Goal: Task Accomplishment & Management: Manage account settings

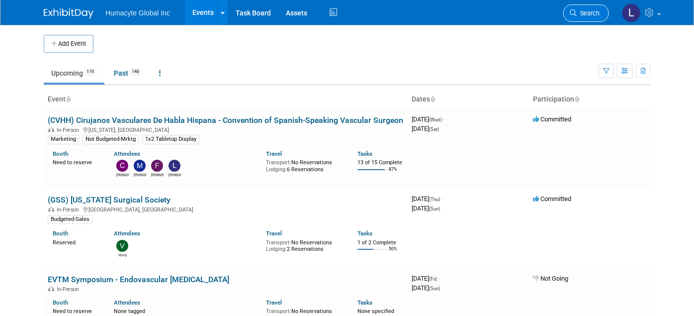
click at [600, 15] on span "Search" at bounding box center [588, 12] width 23 height 7
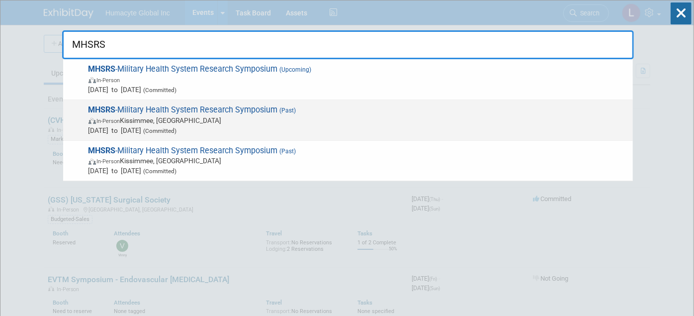
type input "MHSRS"
click at [210, 116] on span "In-Person Kissimmee, [GEOGRAPHIC_DATA]" at bounding box center [358, 120] width 539 height 10
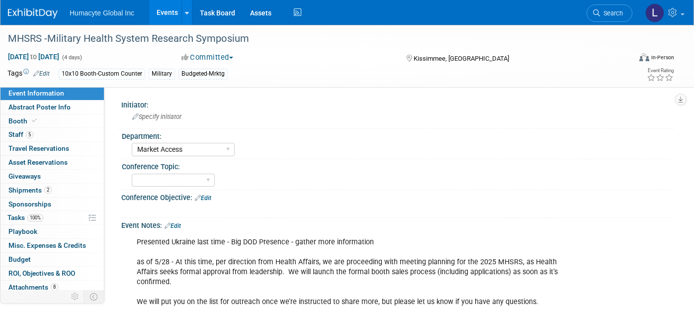
select select "Market Access"
select select "TBD"
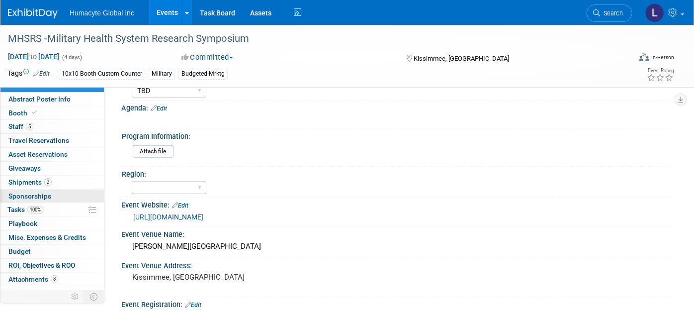
scroll to position [15, 0]
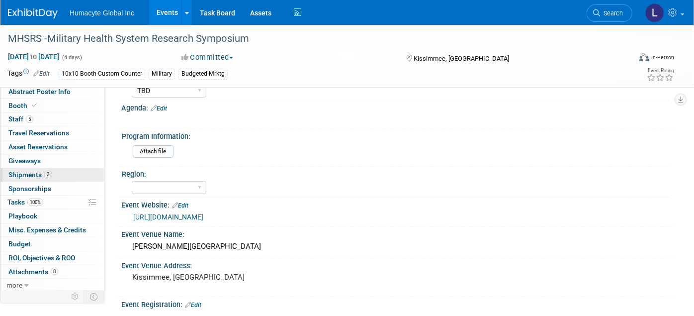
click at [20, 178] on link "2 Shipments 2" at bounding box center [51, 174] width 103 height 13
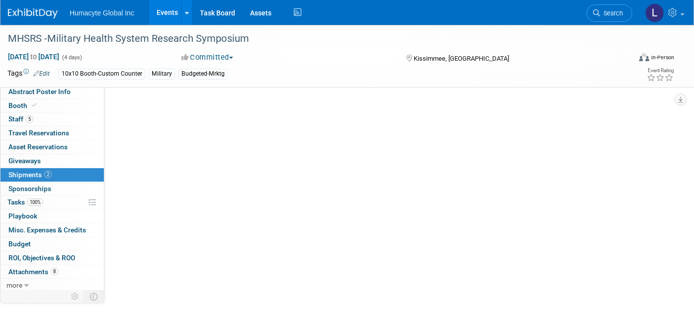
scroll to position [0, 0]
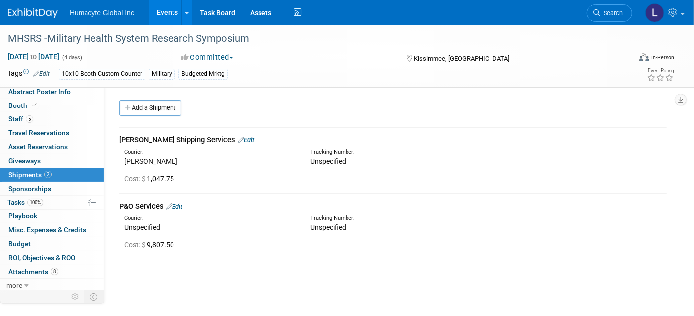
click at [182, 202] on link "Edit" at bounding box center [174, 205] width 16 height 7
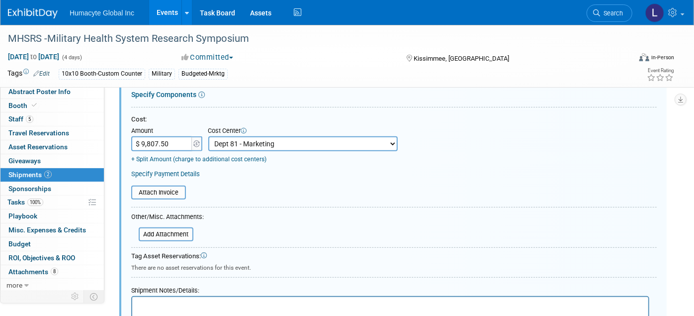
scroll to position [190, 0]
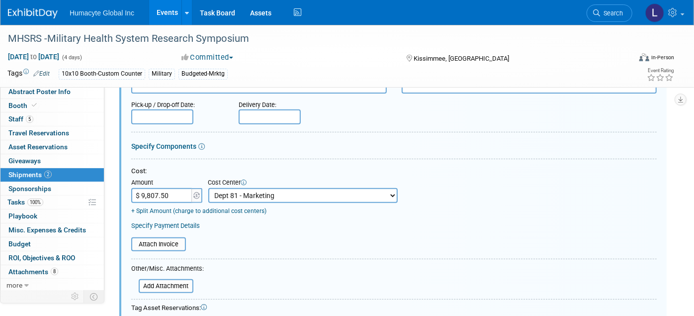
click at [159, 189] on input "$ 9,807.50" at bounding box center [162, 195] width 62 height 15
type input "$ 6,951.42"
click at [181, 239] on input "file" at bounding box center [126, 244] width 118 height 12
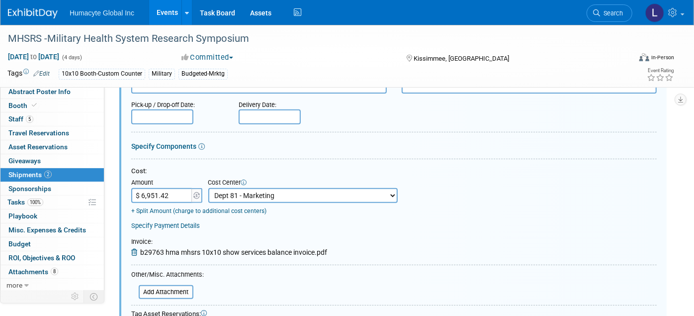
click at [247, 266] on form "Description (e.g. "Booth Furniture"): P&O Services Courier: 007EX 17 Post Servi…" at bounding box center [394, 226] width 526 height 436
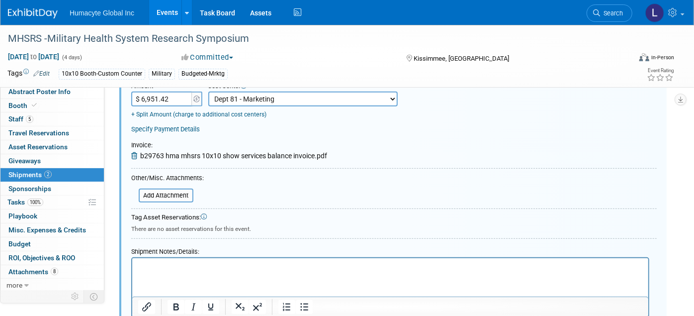
scroll to position [357, 0]
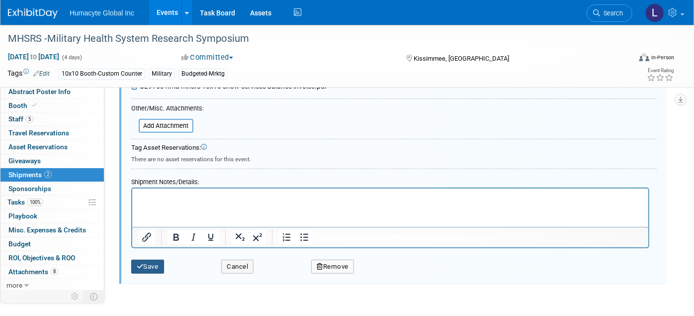
click at [144, 262] on button "Save" at bounding box center [147, 267] width 33 height 14
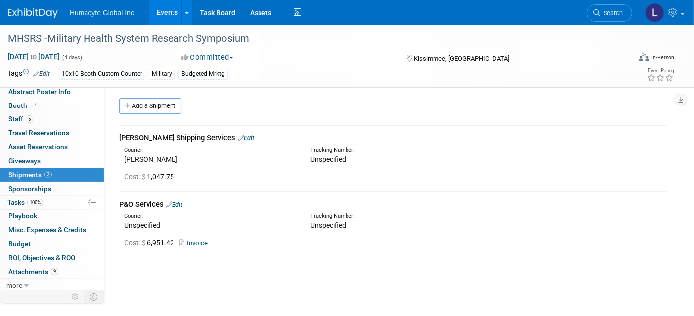
scroll to position [0, 0]
